Goal: Task Accomplishment & Management: Use online tool/utility

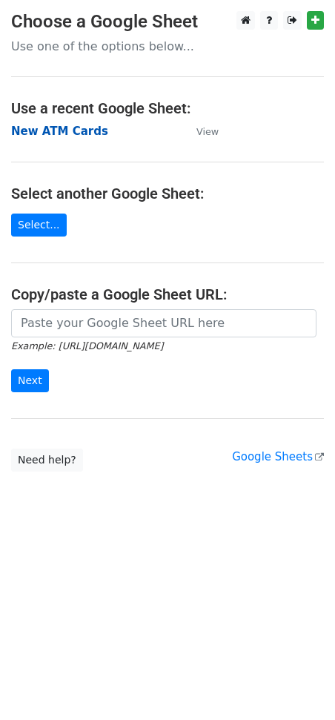
click at [64, 125] on strong "New ATM Cards" at bounding box center [59, 131] width 97 height 13
click at [76, 132] on strong "New ATM Cards" at bounding box center [59, 131] width 97 height 13
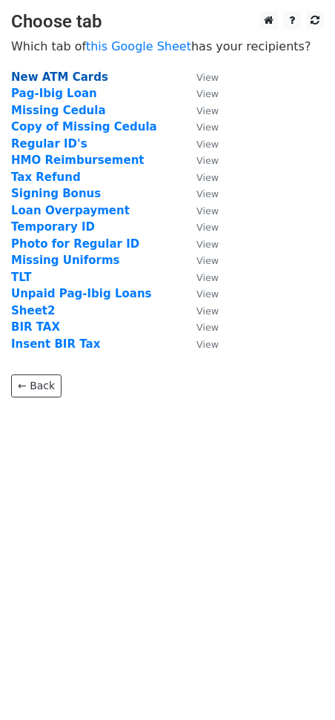
click at [70, 81] on strong "New ATM Cards" at bounding box center [59, 76] width 97 height 13
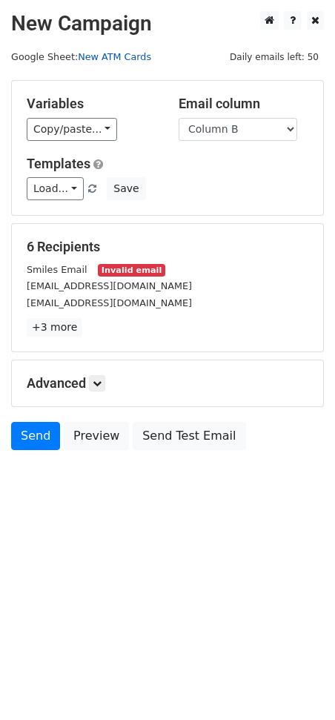
click at [100, 61] on link "New ATM Cards" at bounding box center [114, 56] width 73 height 11
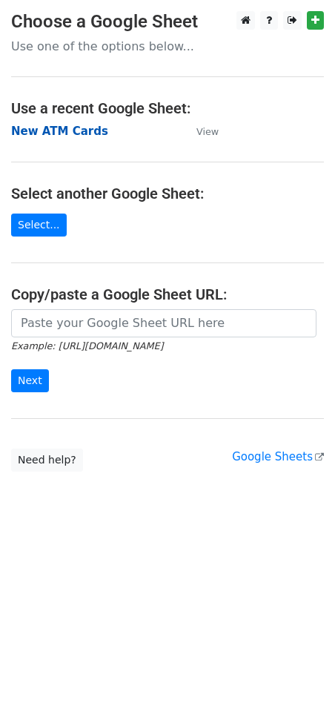
click at [77, 125] on strong "New ATM Cards" at bounding box center [59, 131] width 97 height 13
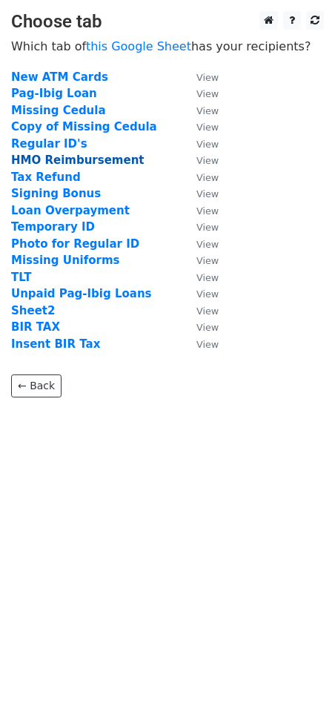
click at [56, 162] on strong "HMO Reimbursement" at bounding box center [77, 160] width 133 height 13
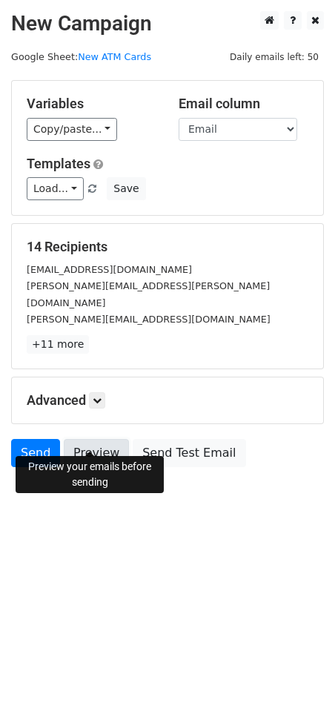
click at [108, 446] on link "Preview" at bounding box center [96, 453] width 65 height 28
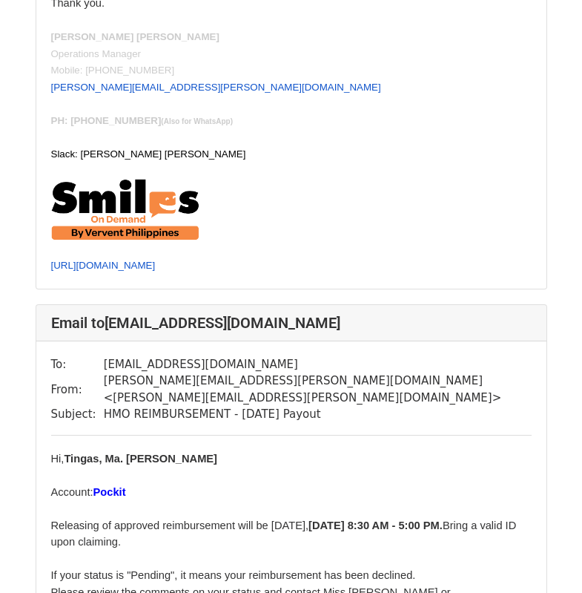
scroll to position [8098, 0]
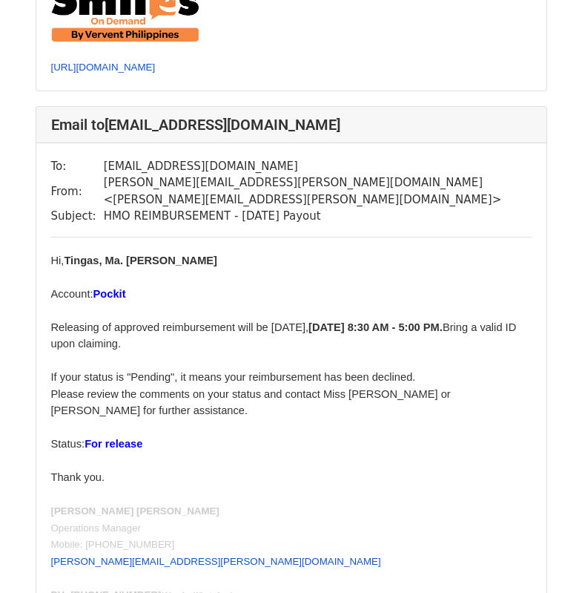
click at [245, 252] on div "Hi, Tingas, Ma. Mae Turno Account: Pockit Releasing of approved reimbursement w…" at bounding box center [291, 369] width 481 height 234
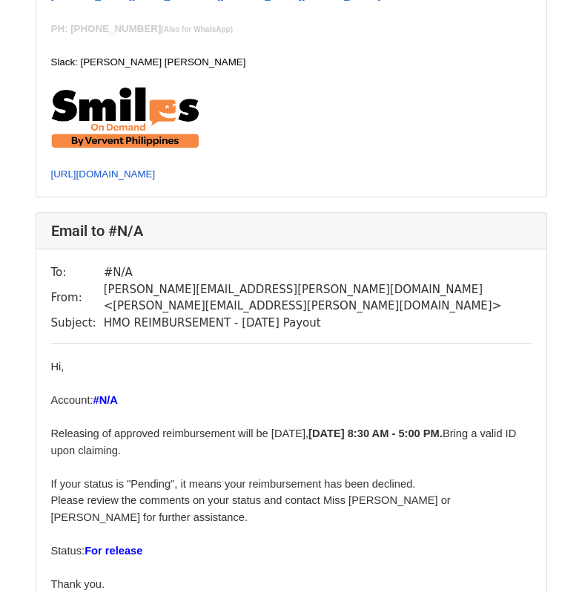
scroll to position [8600, 0]
